Goal: Understand process/instructions: Learn how to perform a task or action

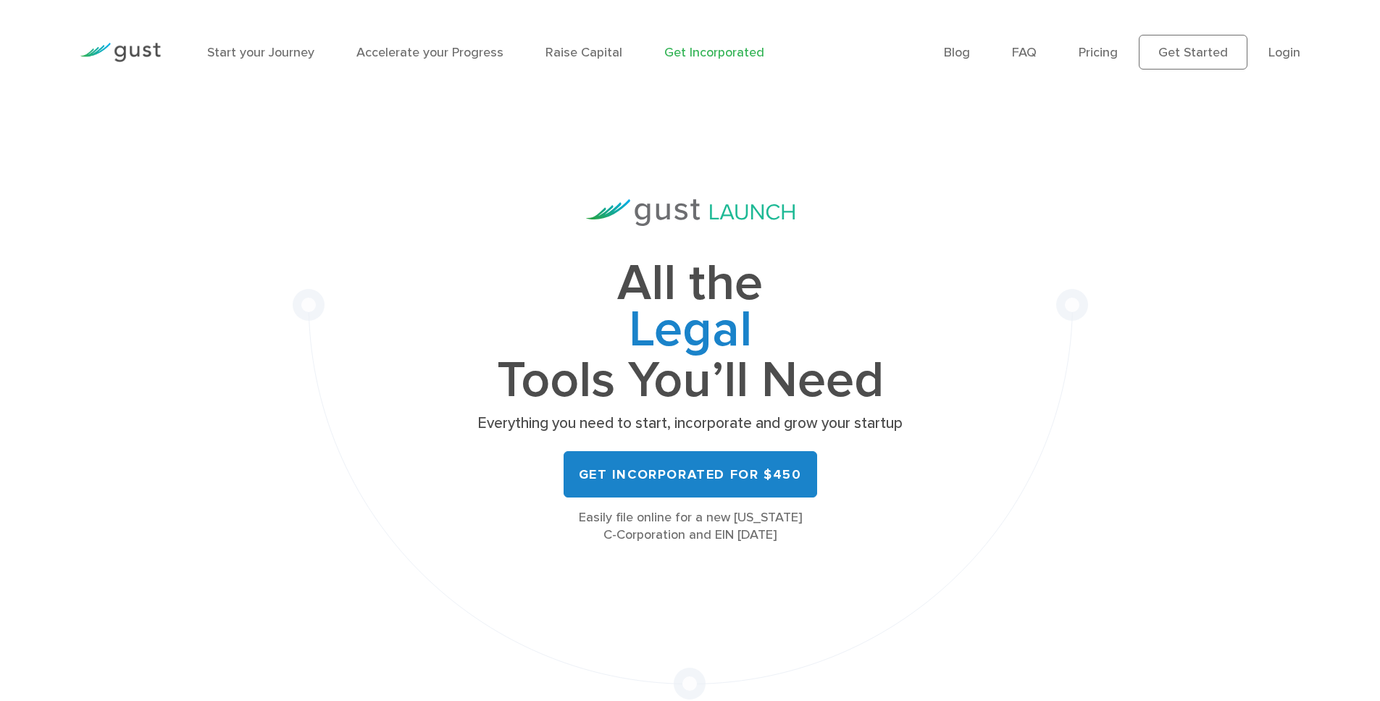
drag, startPoint x: 799, startPoint y: 338, endPoint x: 984, endPoint y: 409, distance: 197.6
click at [984, 409] on div "All the Legal Cap Table Fundraising Governance Tools You’ll Need Everything you…" at bounding box center [690, 401] width 795 height 595
drag, startPoint x: 999, startPoint y: 412, endPoint x: 986, endPoint y: 411, distance: 13.1
click at [999, 412] on div "All the Legal Cap Table Fundraising Governance Tools You’ll Need Everything you…" at bounding box center [690, 401] width 795 height 595
drag, startPoint x: 824, startPoint y: 363, endPoint x: 625, endPoint y: 293, distance: 211.3
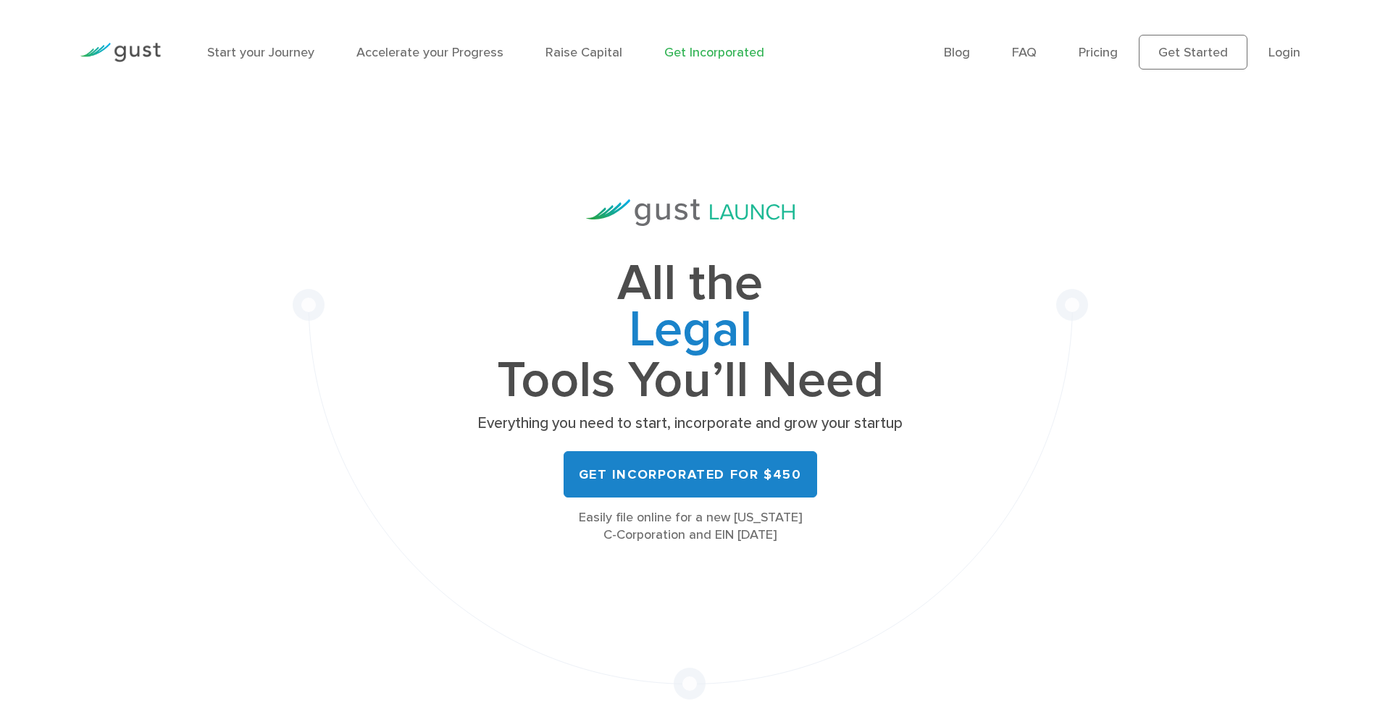
click at [653, 304] on div "All the Legal Cap Table Fundraising Governance Tools You’ll Need Everything you…" at bounding box center [690, 401] width 795 height 595
click at [625, 293] on h1 "All the Legal Cap Table Fundraising Governance Tools You’ll Need" at bounding box center [690, 332] width 435 height 143
drag, startPoint x: 629, startPoint y: 295, endPoint x: 1037, endPoint y: 423, distance: 428.2
click at [1015, 419] on div "All the Legal Cap Table Fundraising Governance Tools You’ll Need Everything you…" at bounding box center [690, 401] width 795 height 595
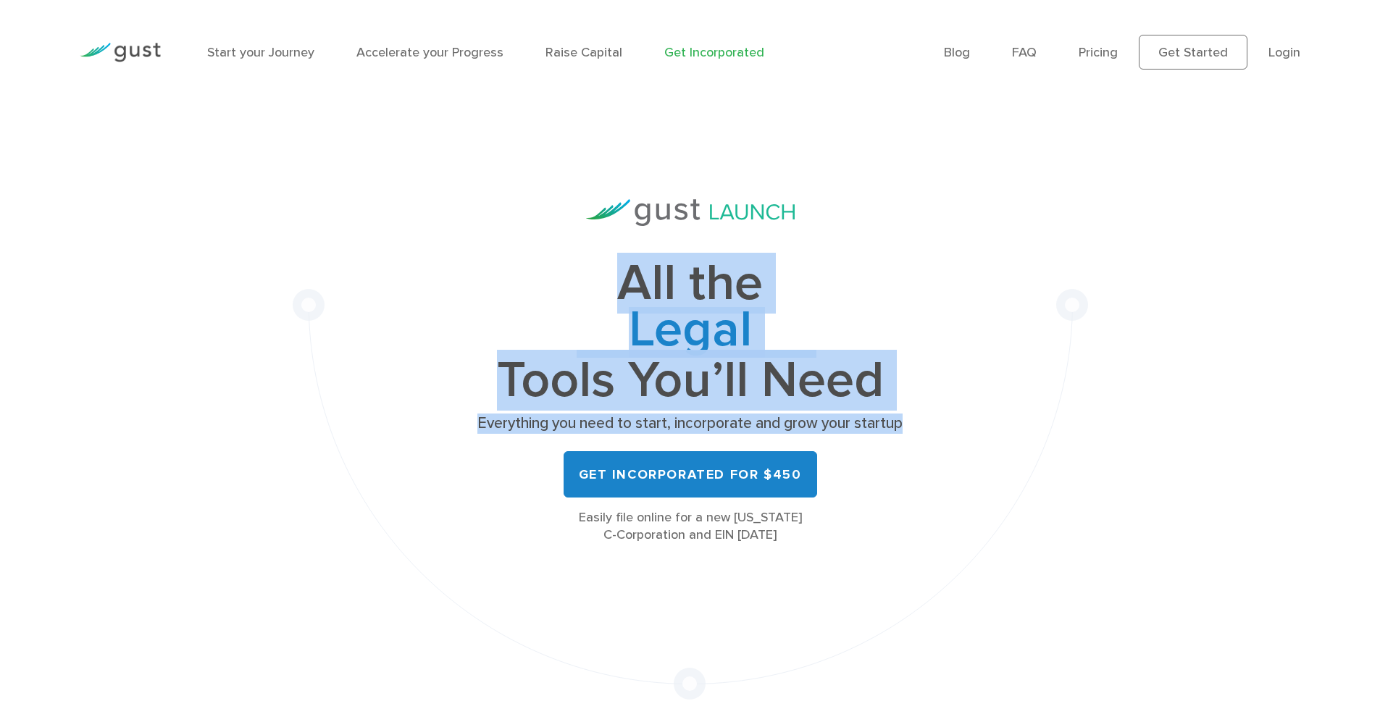
click at [1037, 423] on div "All the Legal Cap Table Fundraising Governance Tools You’ll Need Everything you…" at bounding box center [690, 401] width 795 height 595
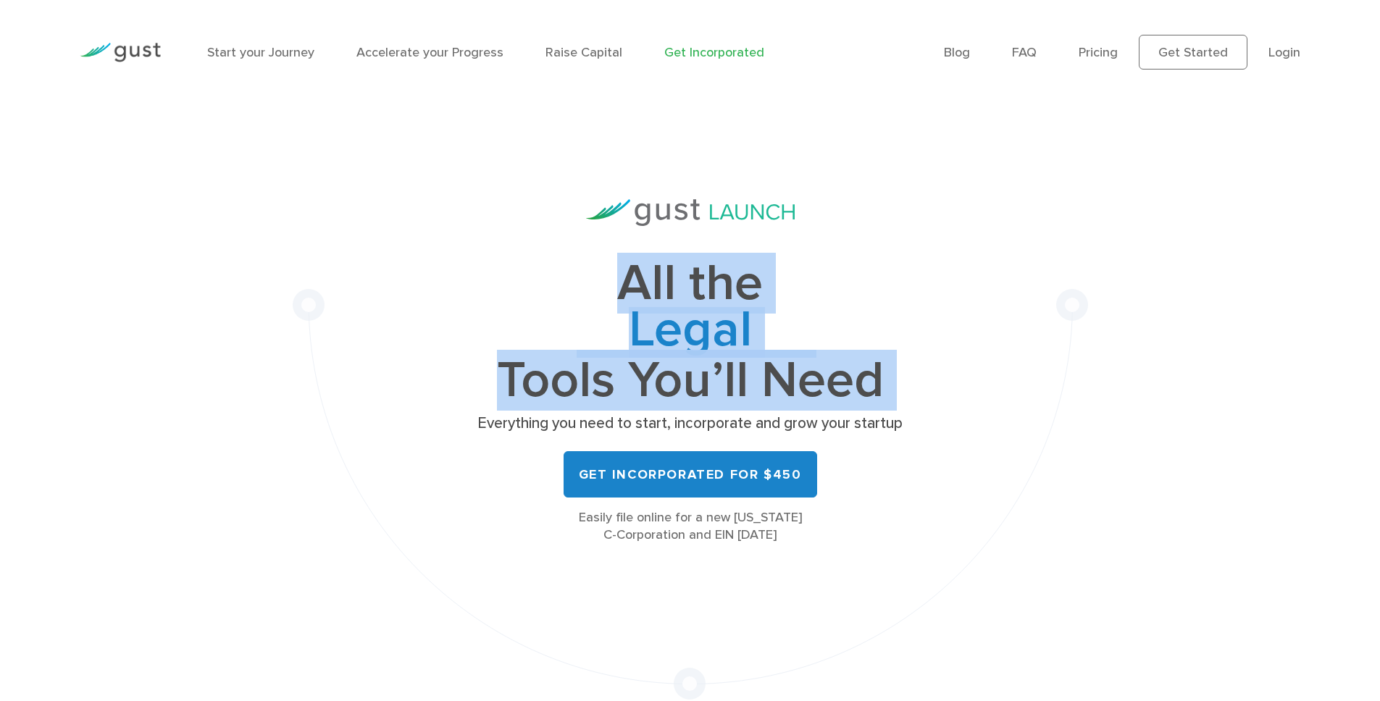
drag, startPoint x: 828, startPoint y: 376, endPoint x: 593, endPoint y: 283, distance: 252.4
click at [600, 287] on div "All the Legal Cap Table Fundraising Governance Tools You’ll Need Everything you…" at bounding box center [690, 401] width 795 height 595
click at [593, 283] on h1 "All the Legal Cap Table Fundraising Governance Tools You’ll Need" at bounding box center [690, 332] width 435 height 143
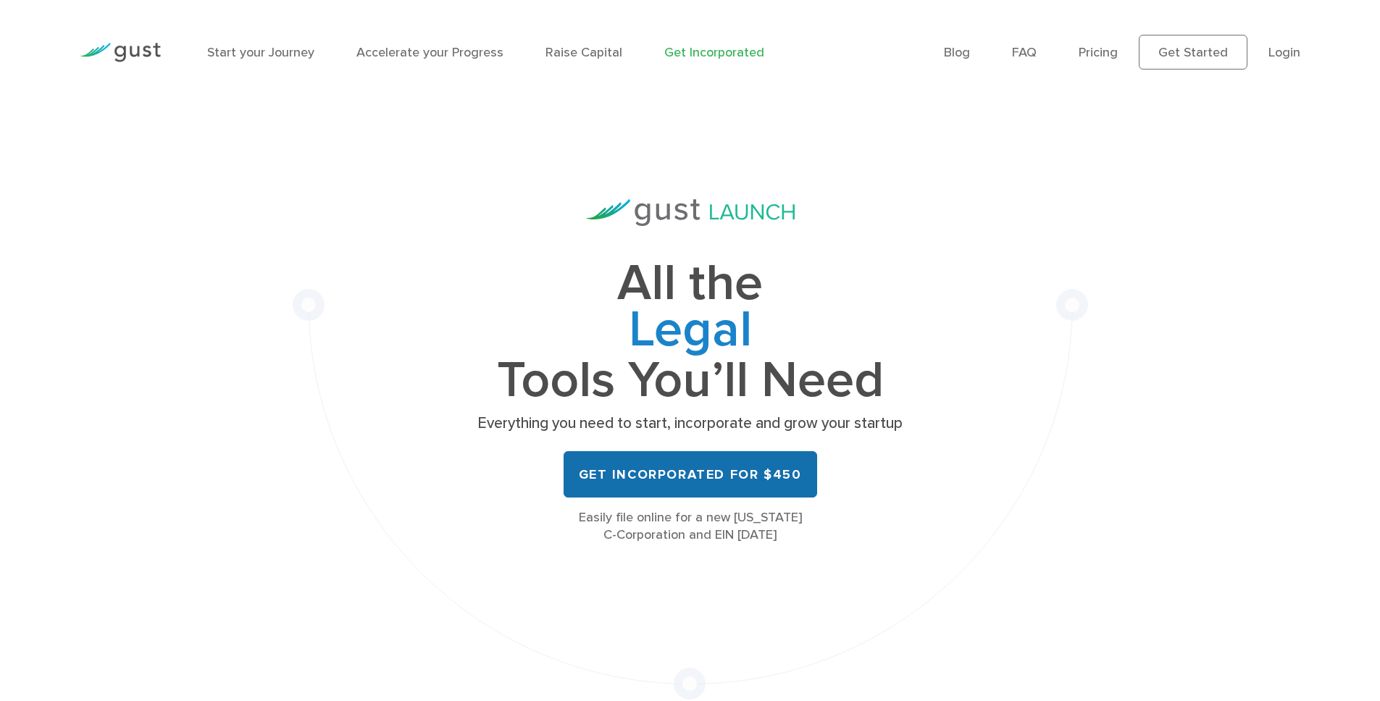
scroll to position [307, 0]
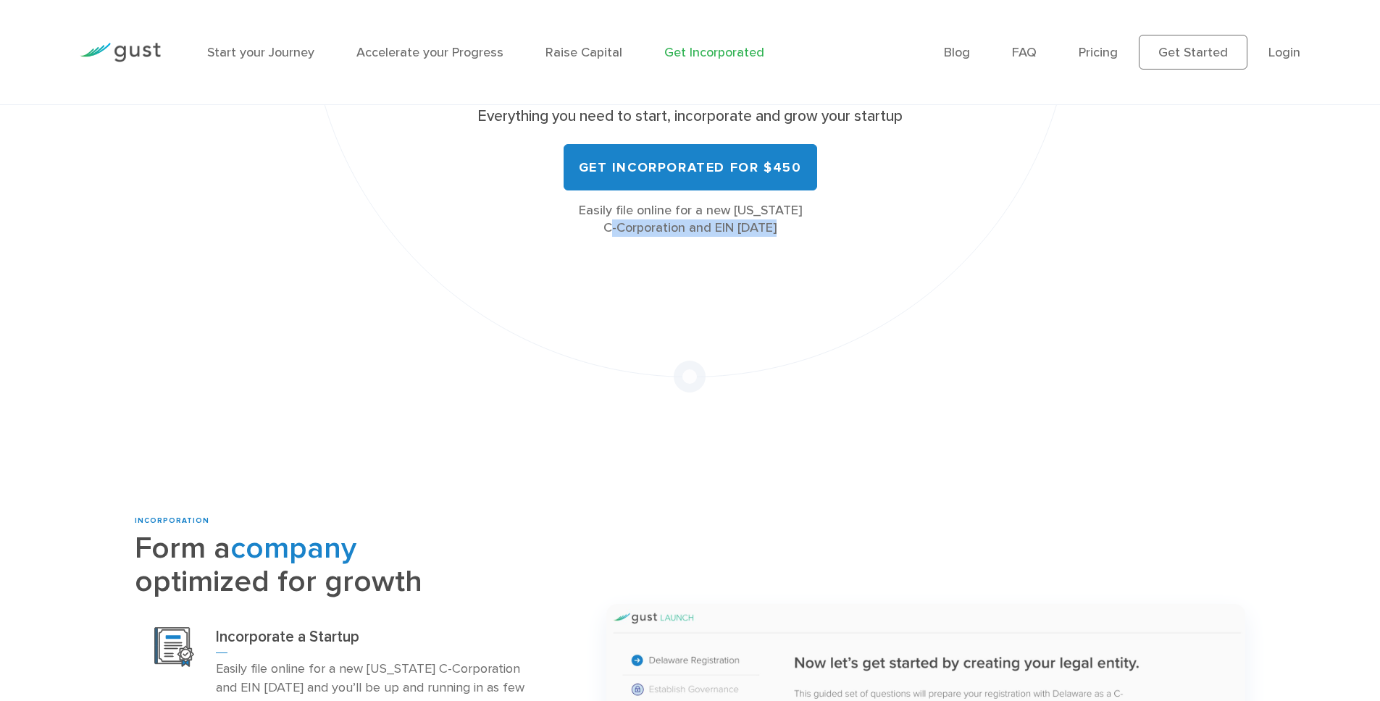
drag, startPoint x: 693, startPoint y: 236, endPoint x: 845, endPoint y: 254, distance: 152.5
click at [840, 254] on div "All the Legal Cap Table Fundraising Governance Tools You’ll Need Everything you…" at bounding box center [690, 94] width 795 height 595
click at [845, 254] on div "All the Legal Cap Table Fundraising Governance Tools You’ll Need Everything you…" at bounding box center [690, 94] width 795 height 595
drag, startPoint x: 782, startPoint y: 231, endPoint x: 574, endPoint y: 207, distance: 210.0
click at [575, 208] on div "All the Legal Cap Table Fundraising Governance Tools You’ll Need Everything you…" at bounding box center [690, 94] width 795 height 595
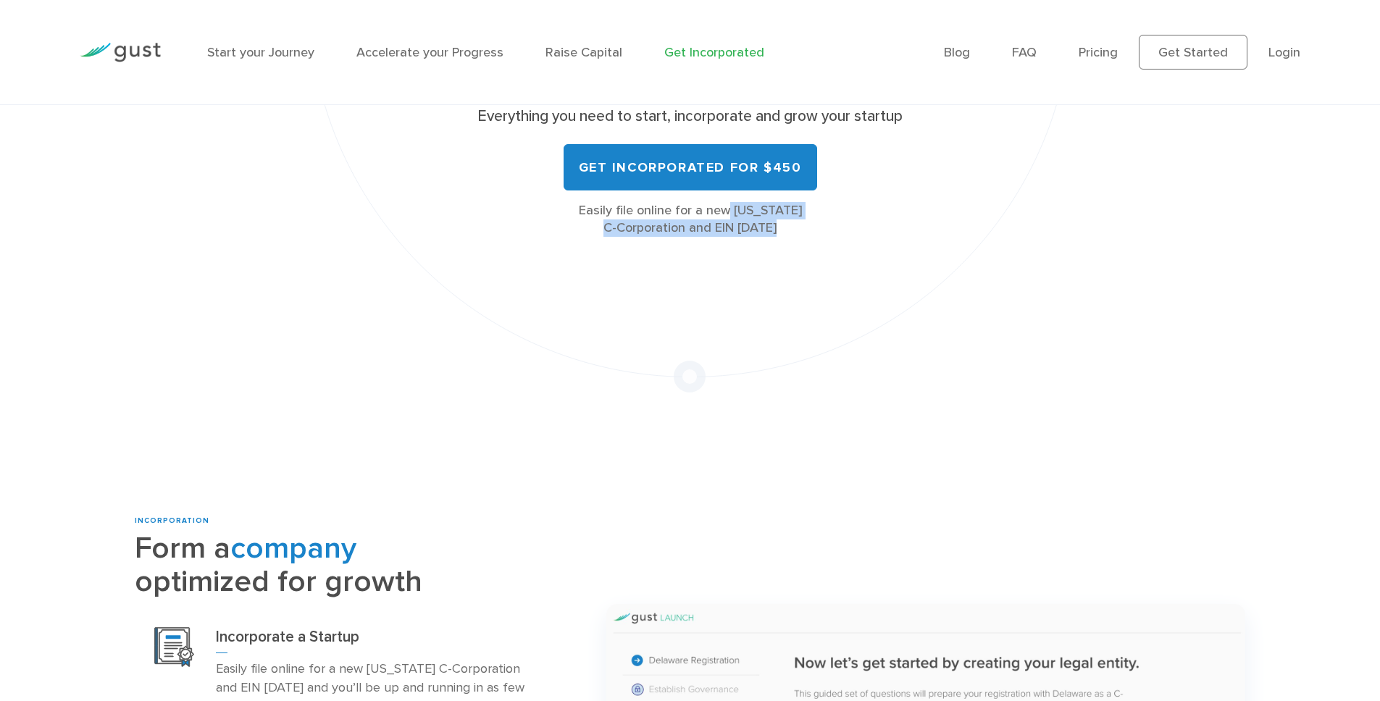
click at [574, 207] on div "Easily file online for a new [US_STATE] C-Corporation and EIN [DATE]" at bounding box center [690, 219] width 435 height 35
drag, startPoint x: 574, startPoint y: 207, endPoint x: 1111, endPoint y: 156, distance: 539.9
click at [884, 238] on div "All the Legal Cap Table Fundraising Governance Tools You’ll Need Everything you…" at bounding box center [690, 94] width 795 height 595
